Goal: Information Seeking & Learning: Check status

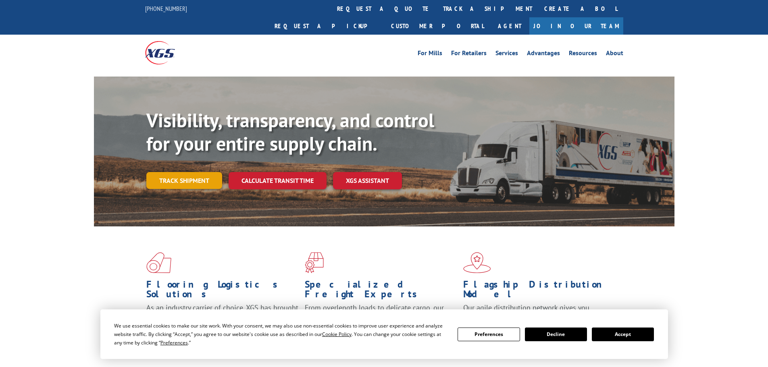
click at [191, 172] on link "Track shipment" at bounding box center [184, 180] width 76 height 17
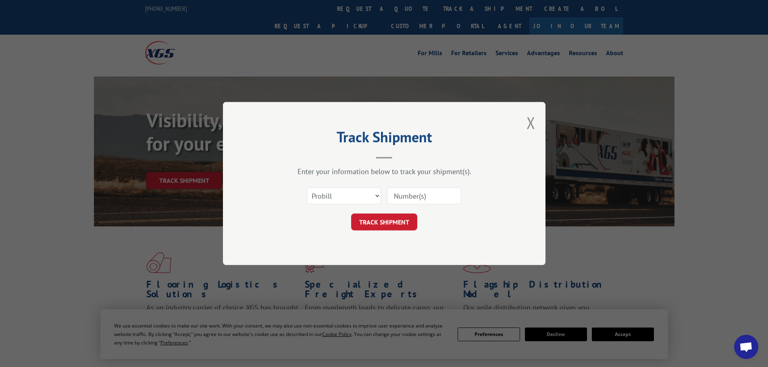
click at [416, 201] on input at bounding box center [424, 195] width 74 height 17
click at [345, 190] on select "Select category... Probill BOL PO" at bounding box center [344, 195] width 74 height 17
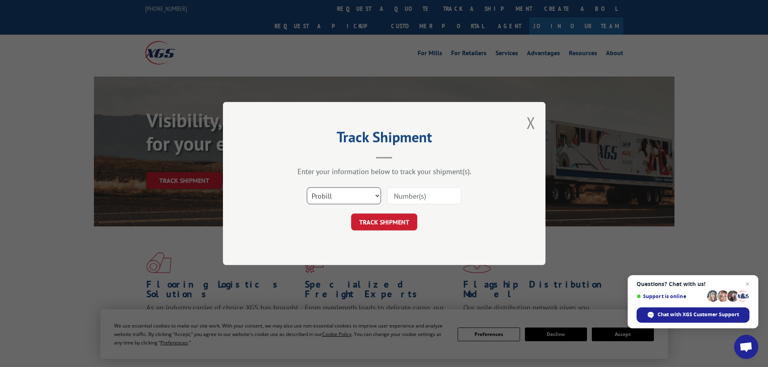
select select "bol"
click at [307, 187] on select "Select category... Probill BOL PO" at bounding box center [344, 195] width 74 height 17
click at [405, 197] on input at bounding box center [424, 195] width 74 height 17
paste input "5509688"
type input "5509688"
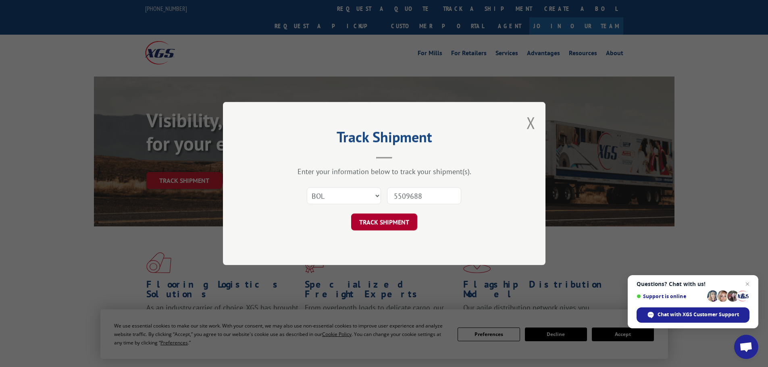
click at [384, 223] on button "TRACK SHIPMENT" at bounding box center [384, 222] width 66 height 17
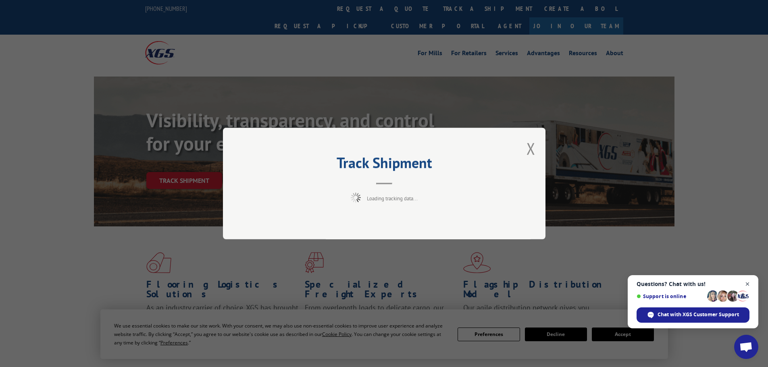
click at [745, 282] on span "Close chat" at bounding box center [747, 284] width 10 height 10
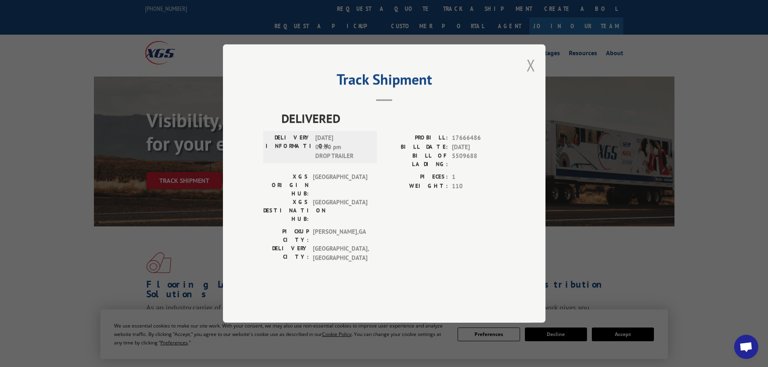
click at [528, 76] on button "Close modal" at bounding box center [530, 64] width 9 height 21
